Goal: Find specific page/section: Find specific page/section

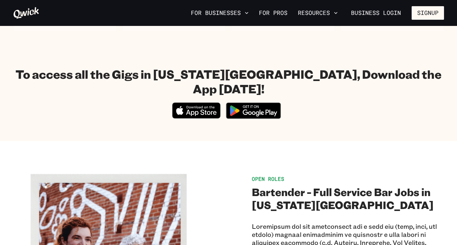
scroll to position [236, 0]
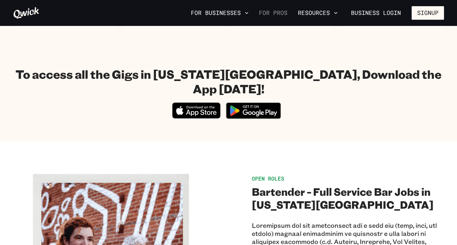
click at [277, 14] on link "For Pros" at bounding box center [274, 12] width 34 height 11
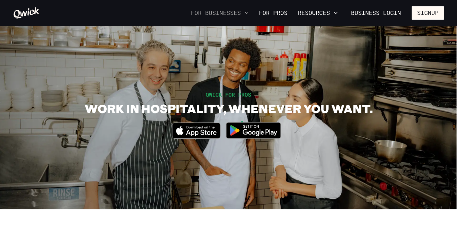
click at [249, 14] on icon "button" at bounding box center [247, 13] width 6 height 6
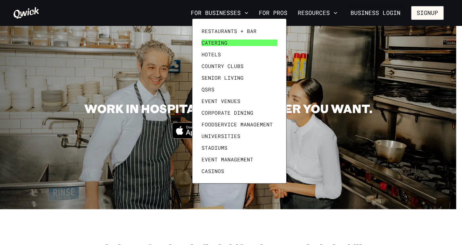
click at [230, 41] on link "Catering" at bounding box center [239, 43] width 81 height 12
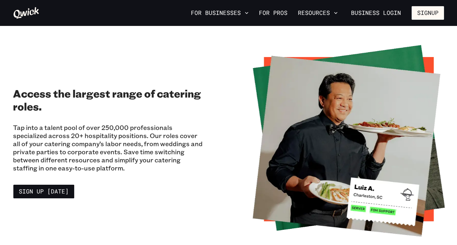
scroll to position [452, 0]
